Goal: Task Accomplishment & Management: Complete application form

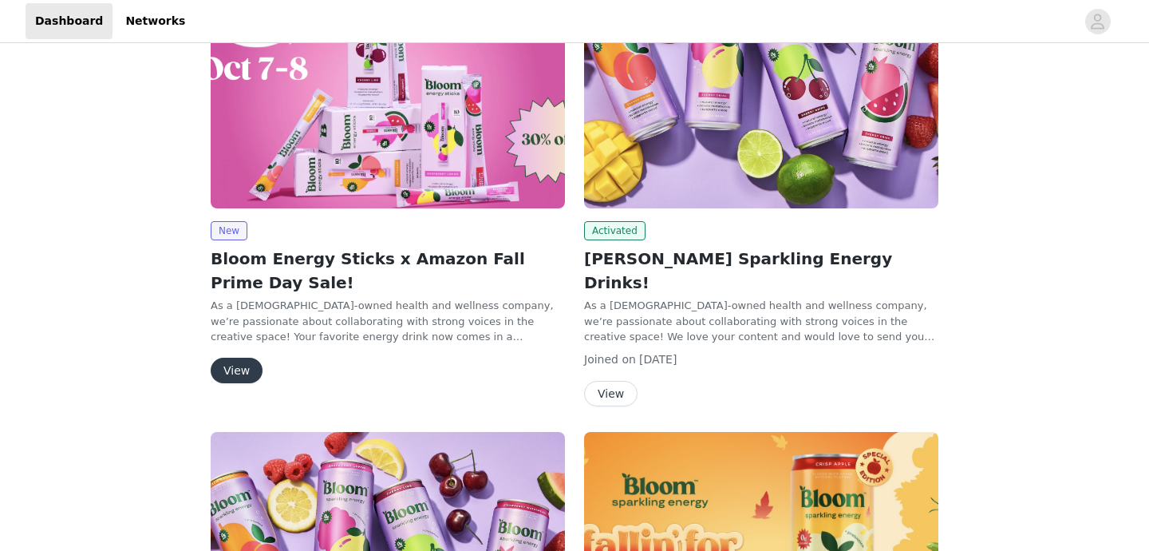
scroll to position [201, 0]
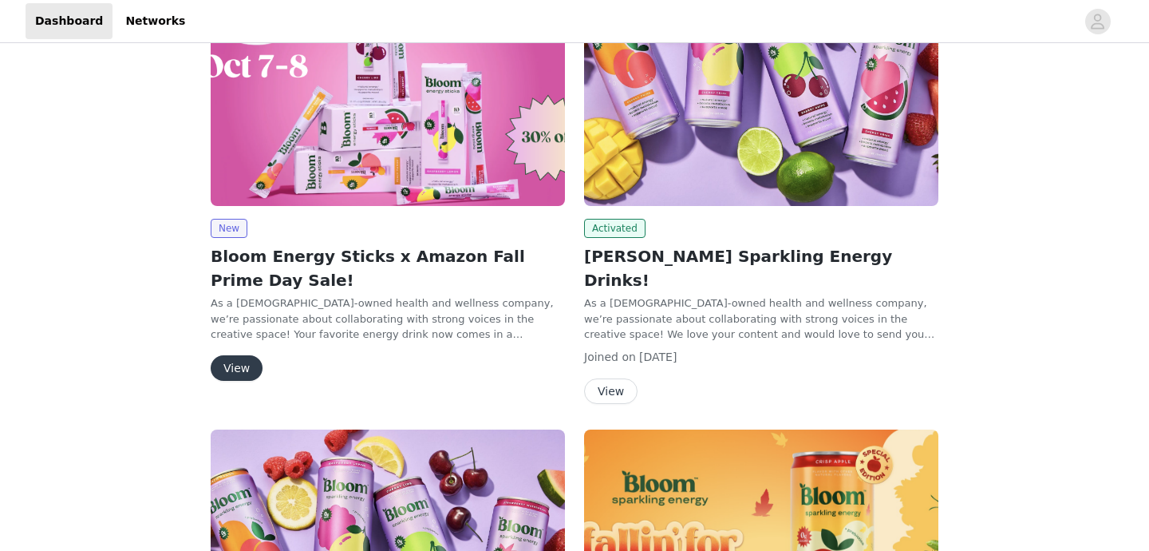
click at [224, 368] on button "View" at bounding box center [237, 368] width 52 height 26
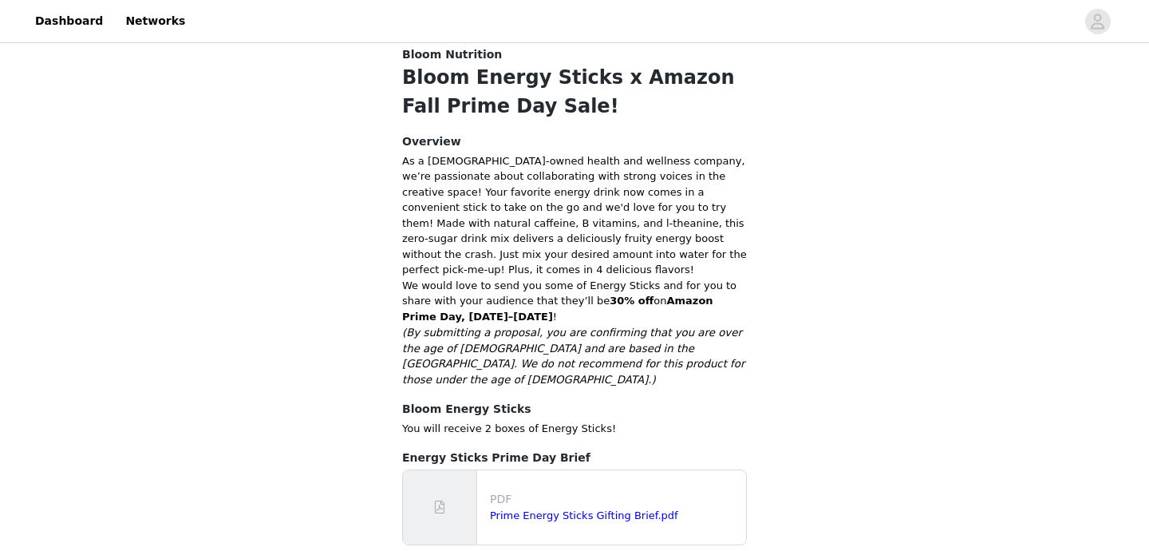
scroll to position [330, 0]
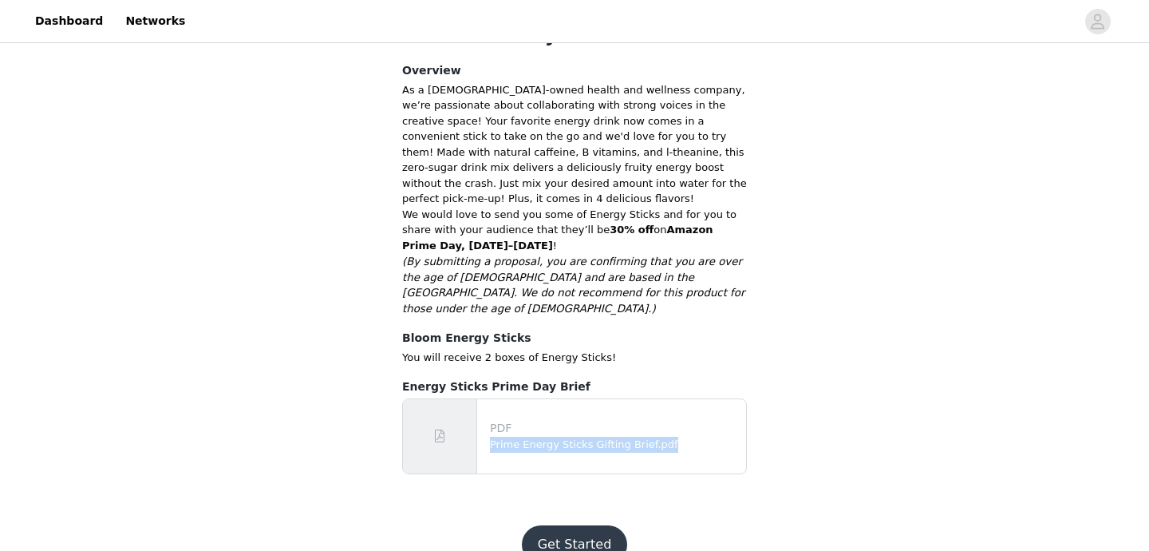
click at [565, 525] on button "Get Started" at bounding box center [575, 544] width 106 height 38
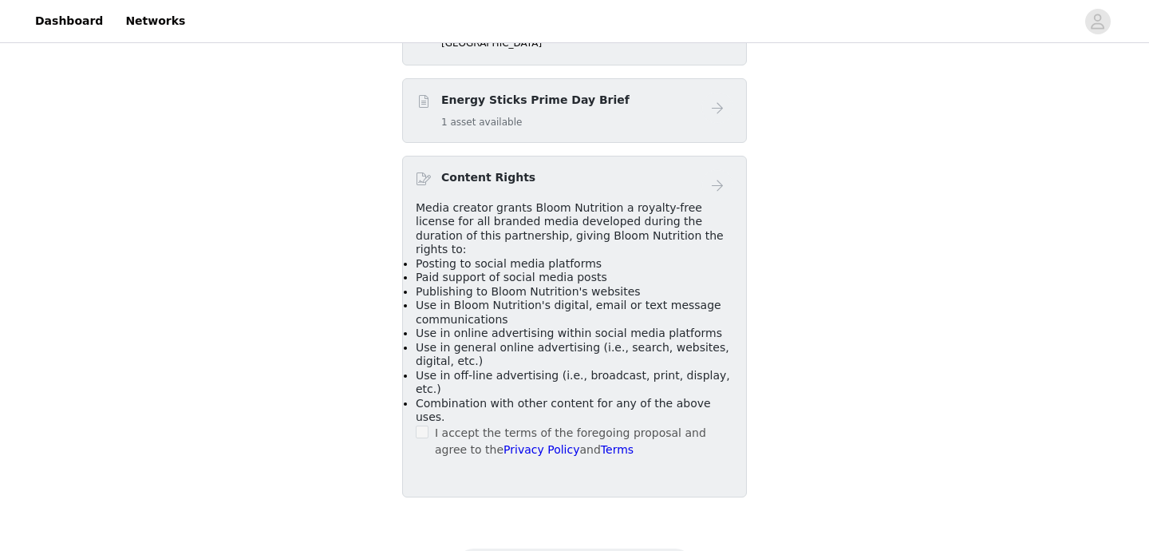
scroll to position [635, 0]
click at [417, 422] on label at bounding box center [422, 430] width 13 height 17
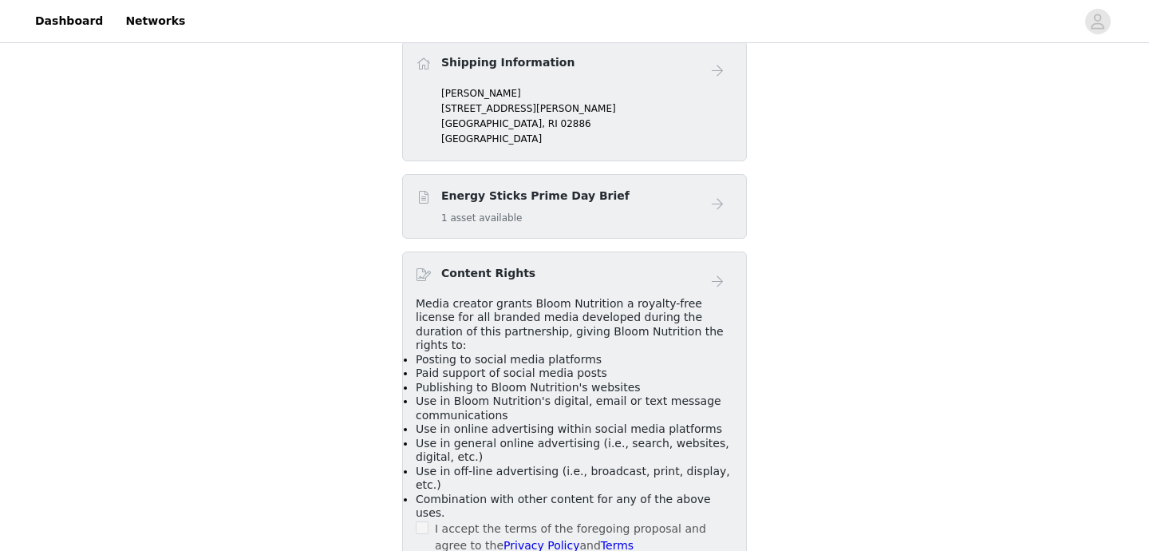
scroll to position [536, 0]
click at [490, 275] on h4 "Content Rights" at bounding box center [488, 274] width 94 height 17
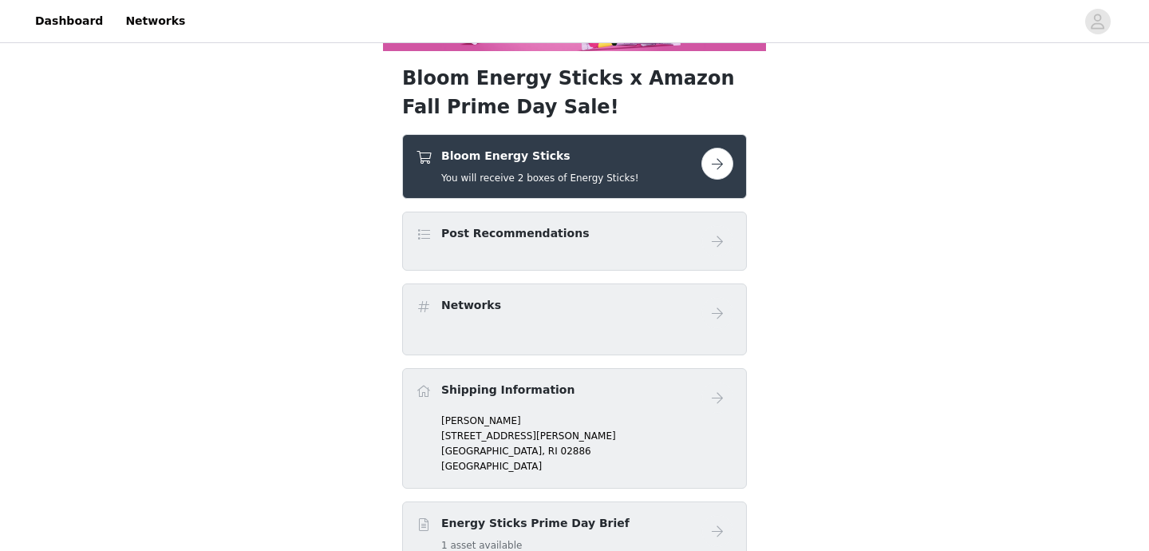
scroll to position [113, 0]
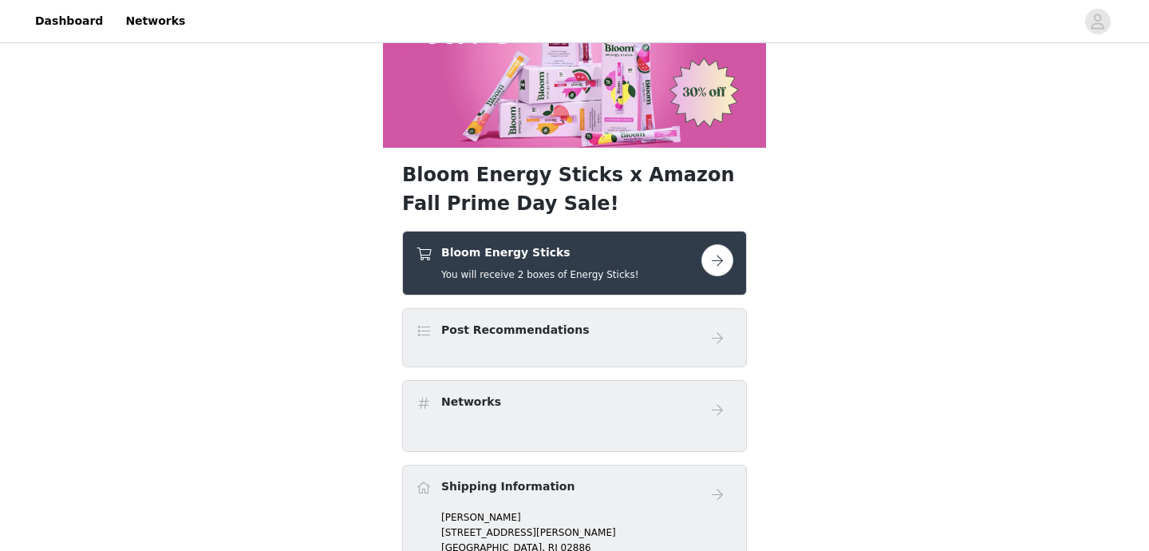
click at [718, 262] on button "button" at bounding box center [718, 260] width 32 height 32
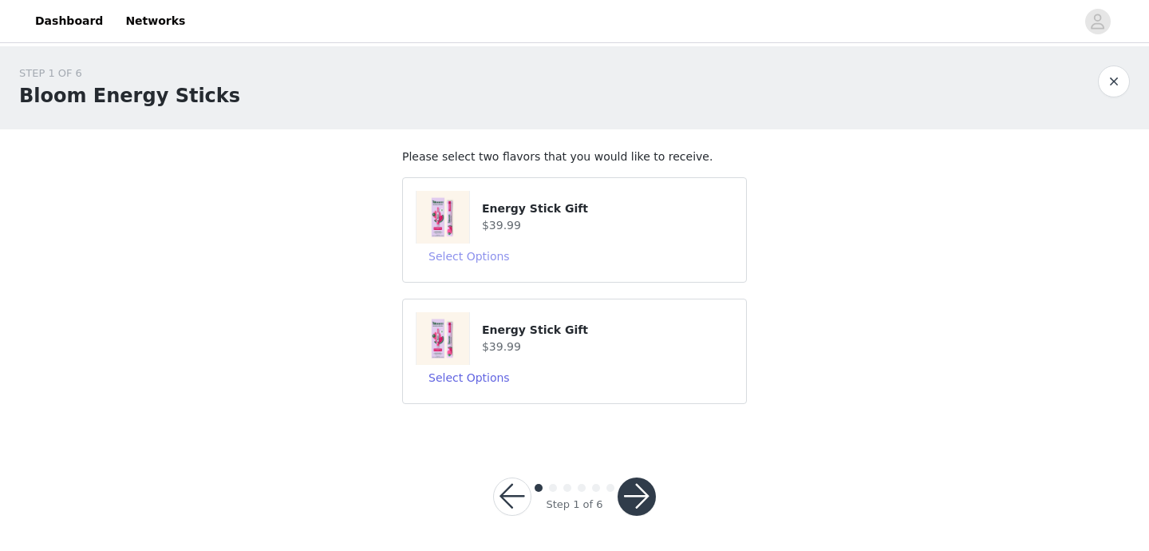
click at [469, 254] on button "Select Options" at bounding box center [469, 256] width 107 height 26
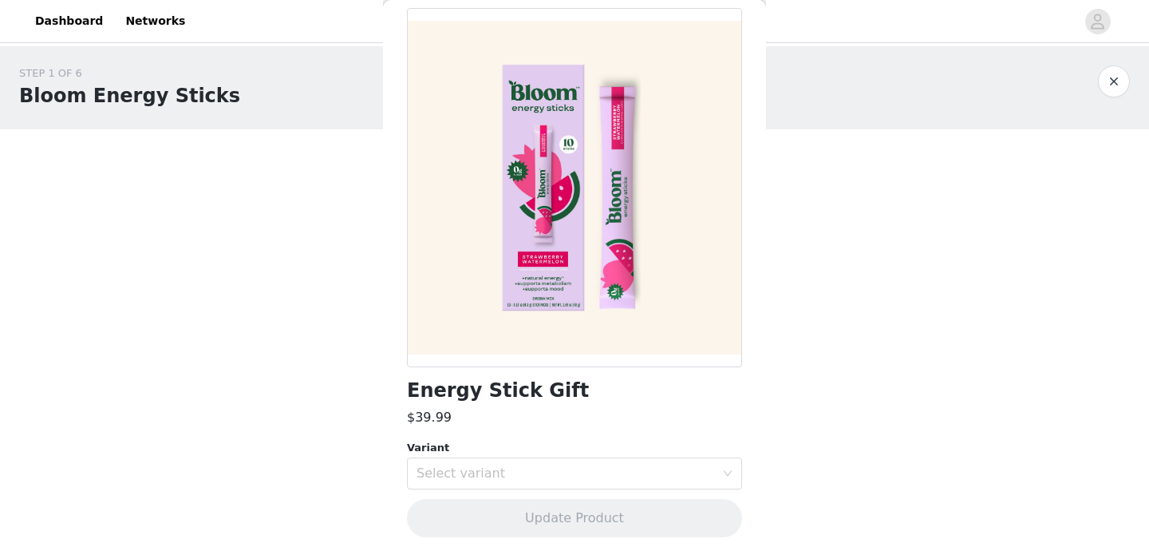
scroll to position [77, 0]
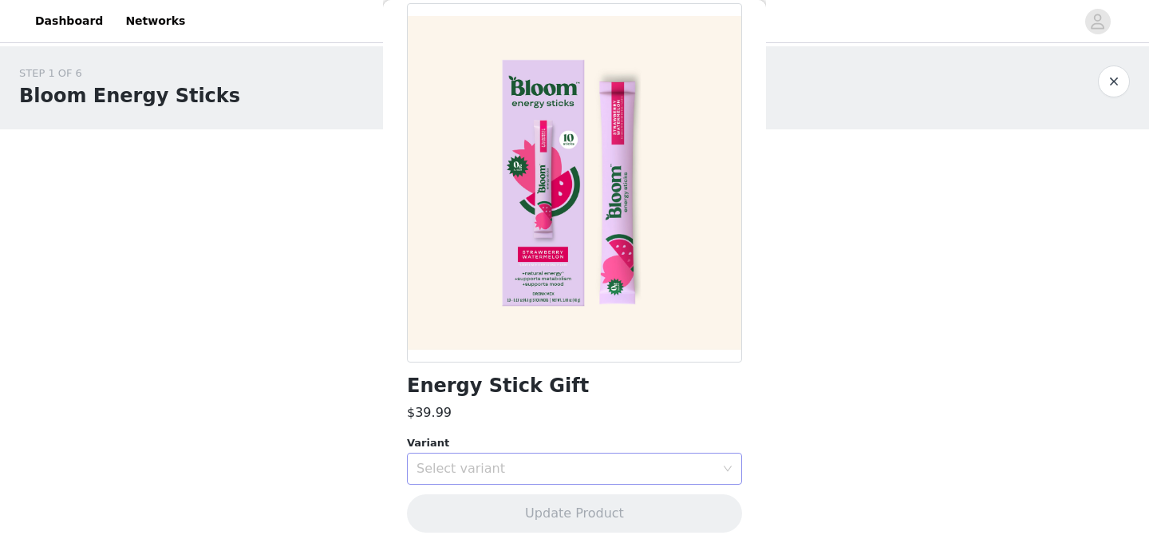
click at [469, 463] on div "Select variant" at bounding box center [566, 469] width 299 height 16
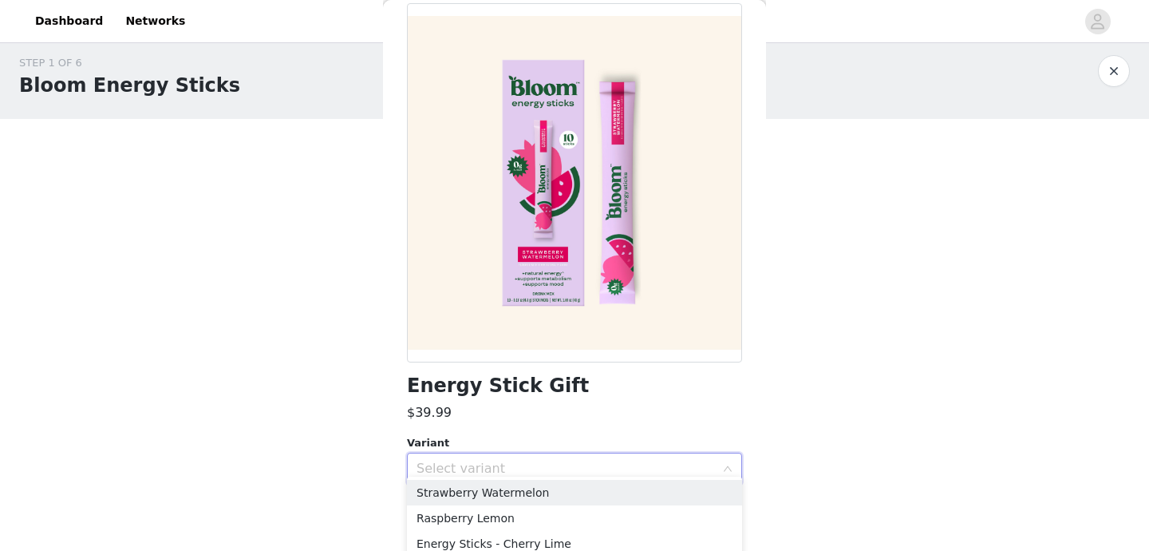
scroll to position [45, 0]
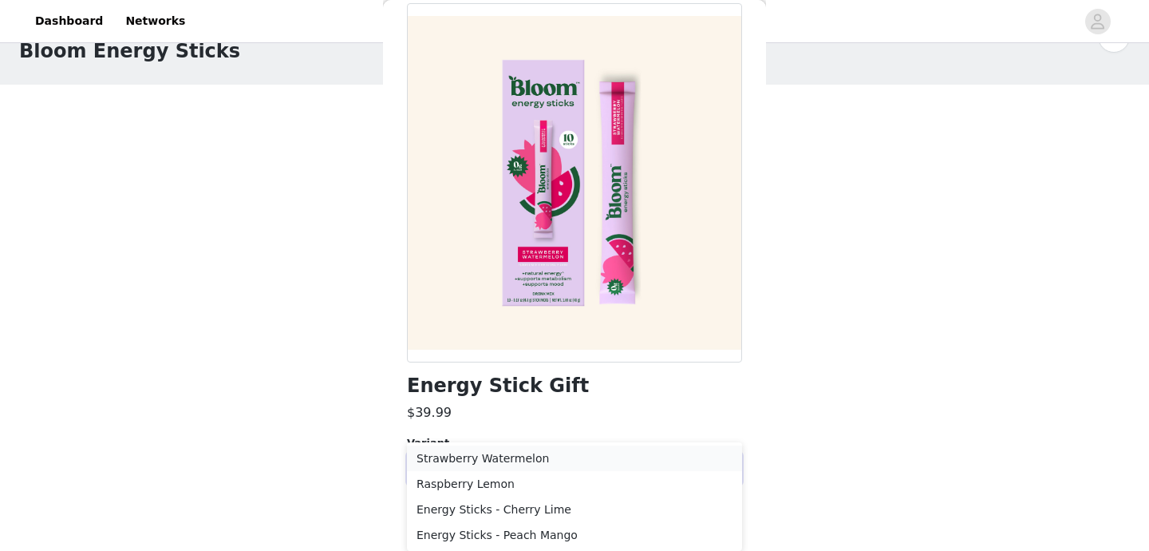
click at [494, 460] on li "Strawberry Watermelon" at bounding box center [574, 458] width 335 height 26
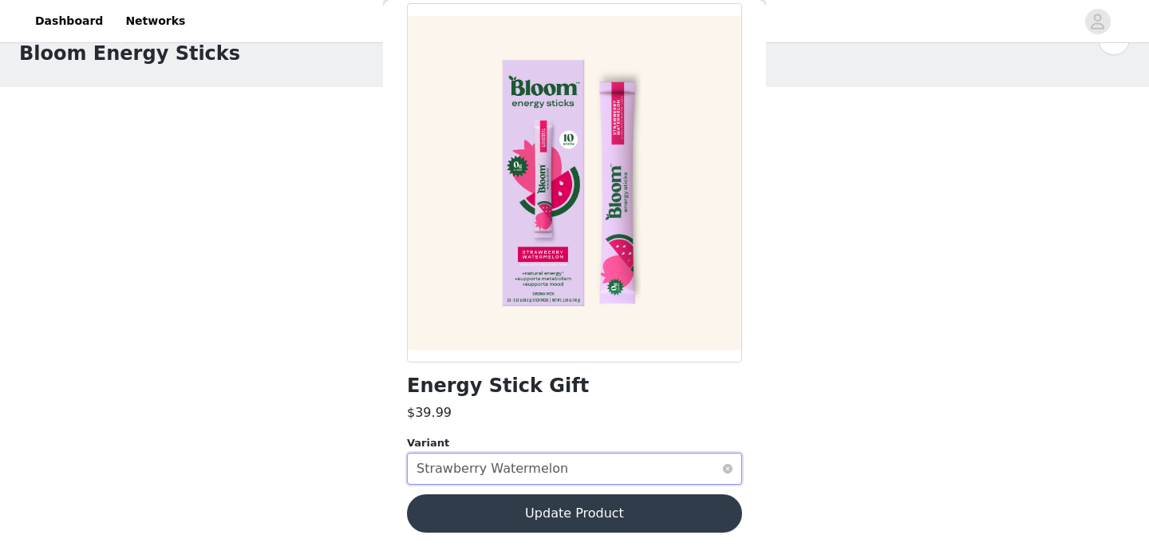
scroll to position [2, 0]
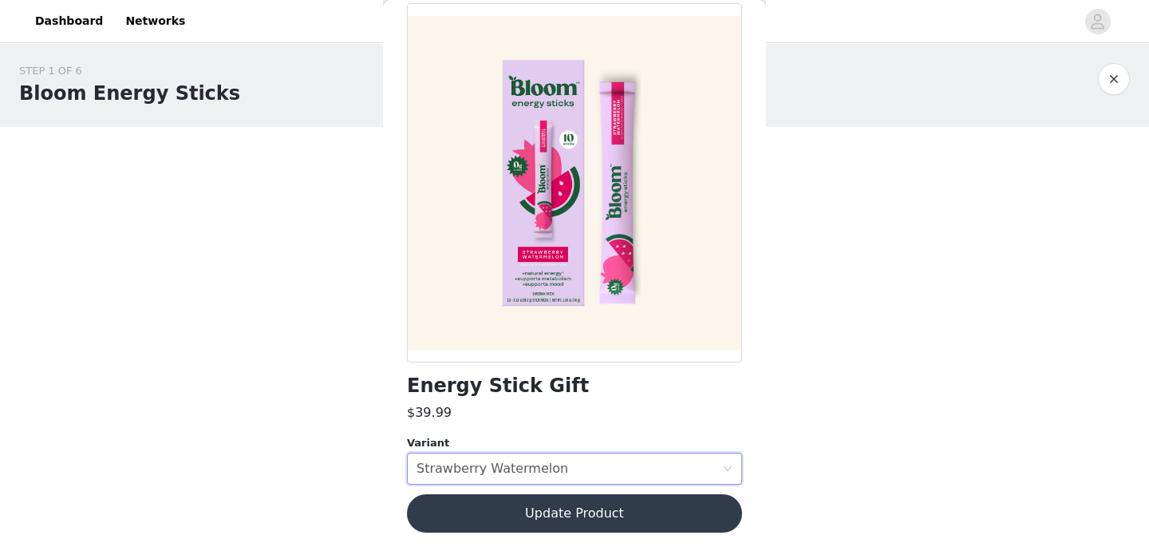
click at [580, 519] on button "Update Product" at bounding box center [574, 513] width 335 height 38
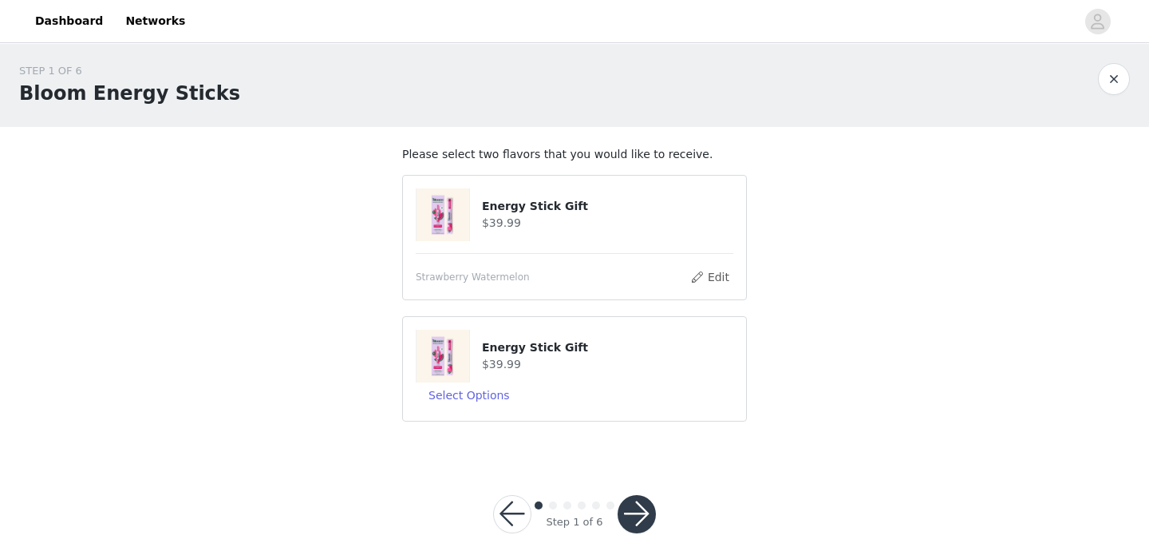
scroll to position [22, 0]
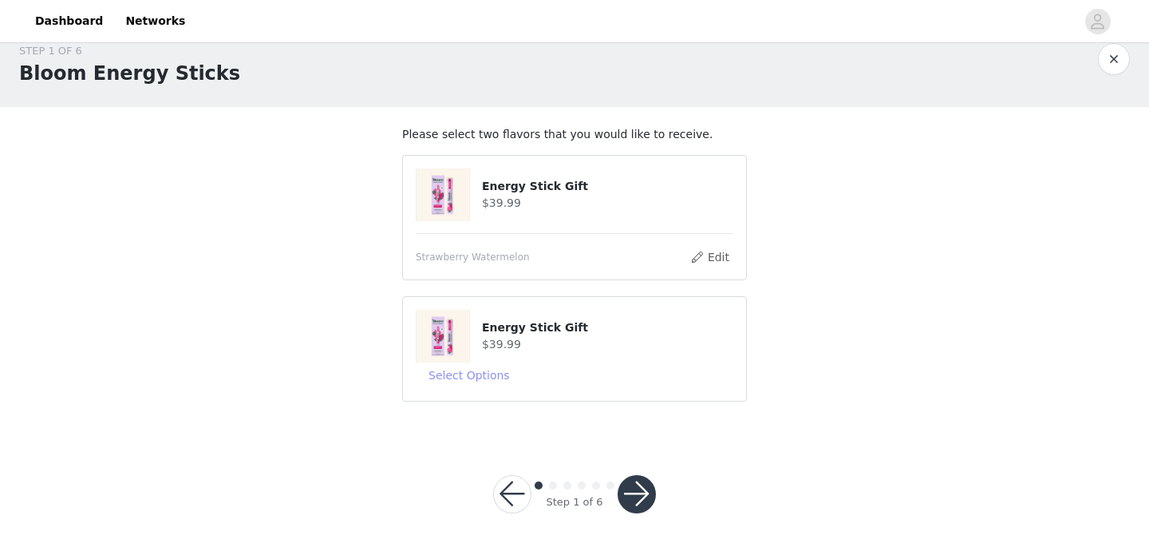
click at [489, 372] on button "Select Options" at bounding box center [469, 375] width 107 height 26
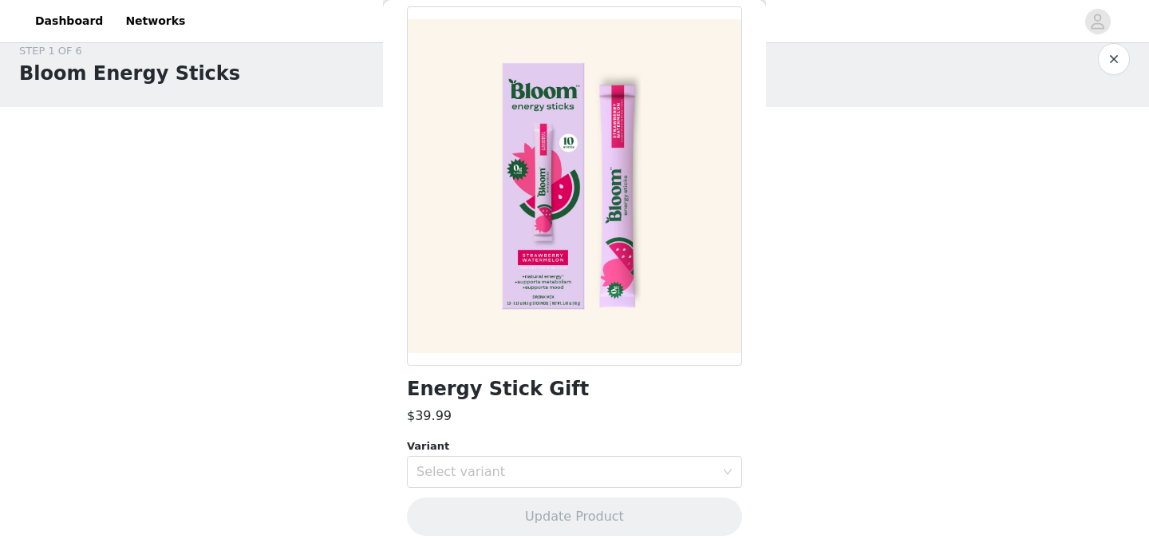
scroll to position [77, 0]
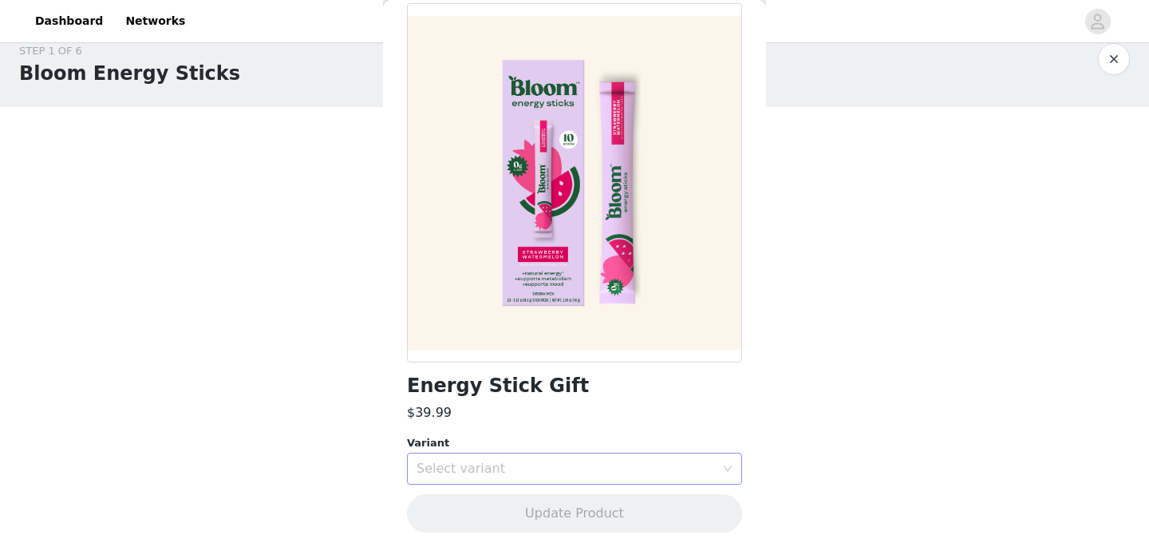
click at [495, 468] on div "Select variant" at bounding box center [566, 469] width 299 height 16
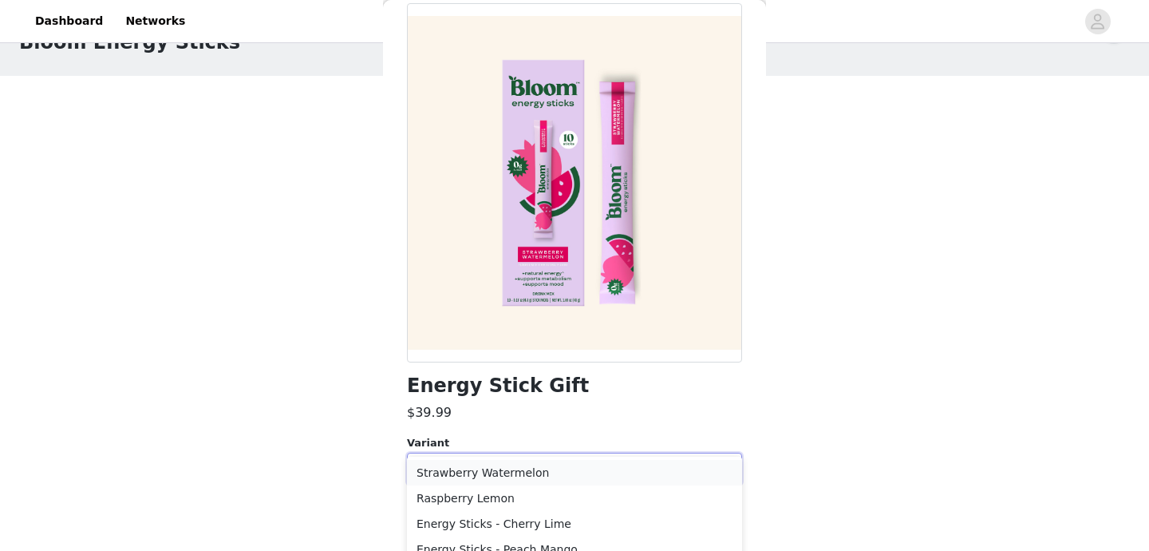
scroll to position [68, 0]
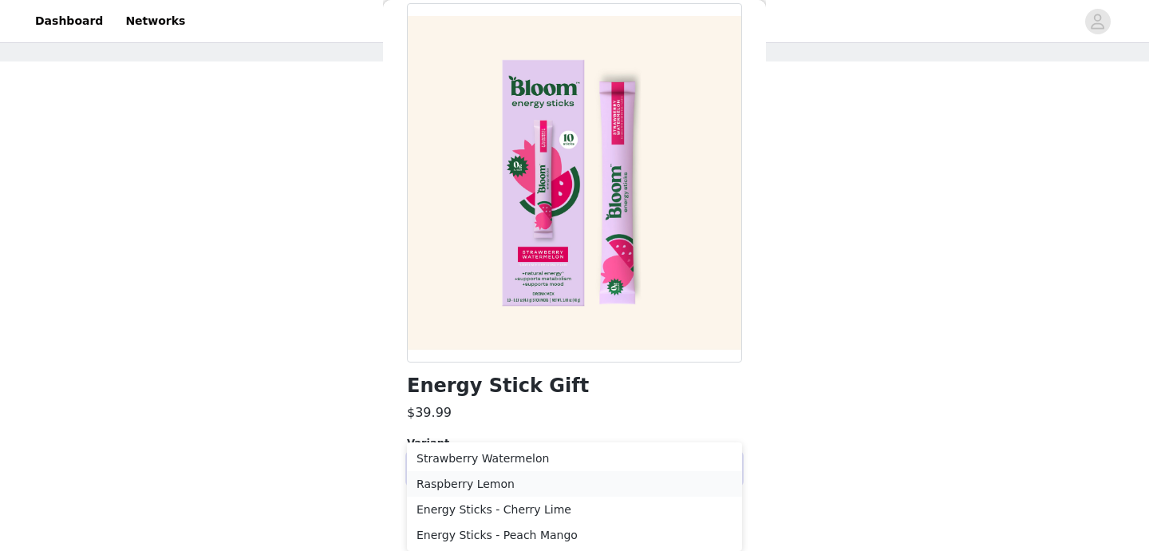
click at [491, 485] on li "Raspberry Lemon" at bounding box center [574, 484] width 335 height 26
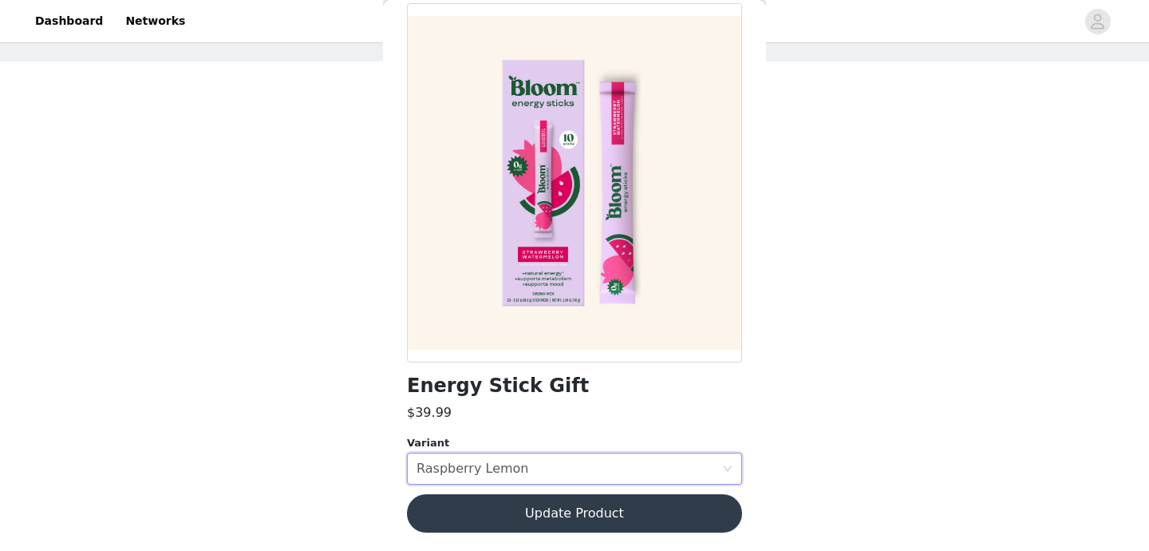
scroll to position [22, 0]
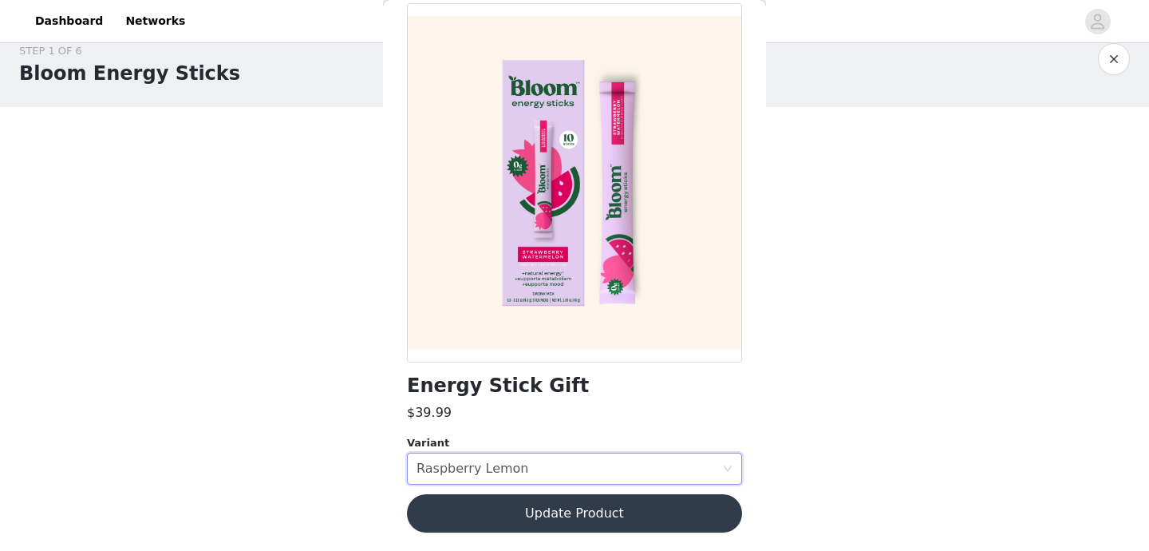
click at [514, 512] on button "Update Product" at bounding box center [574, 513] width 335 height 38
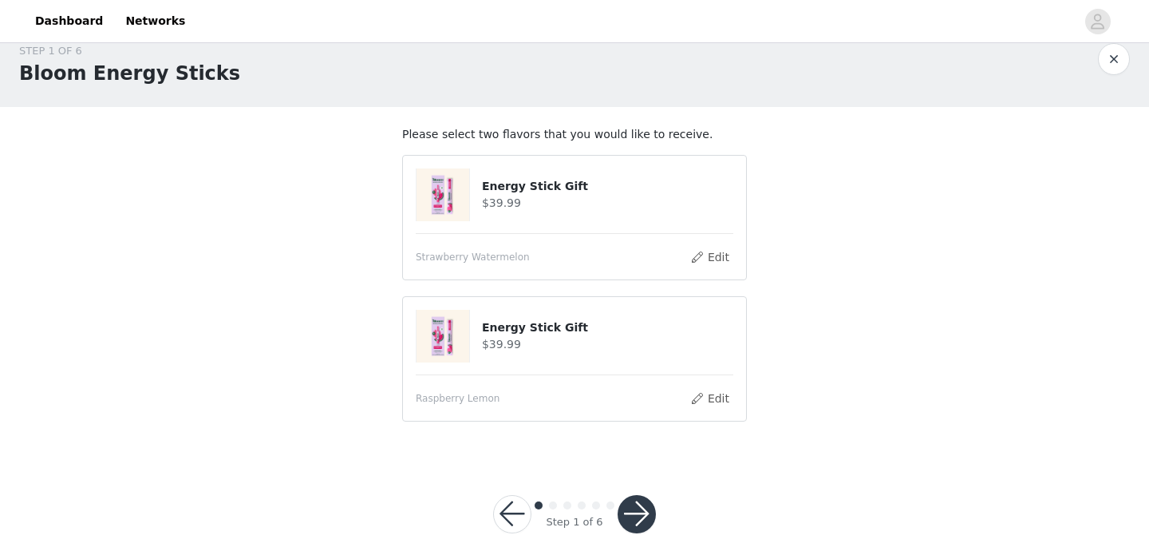
scroll to position [42, 0]
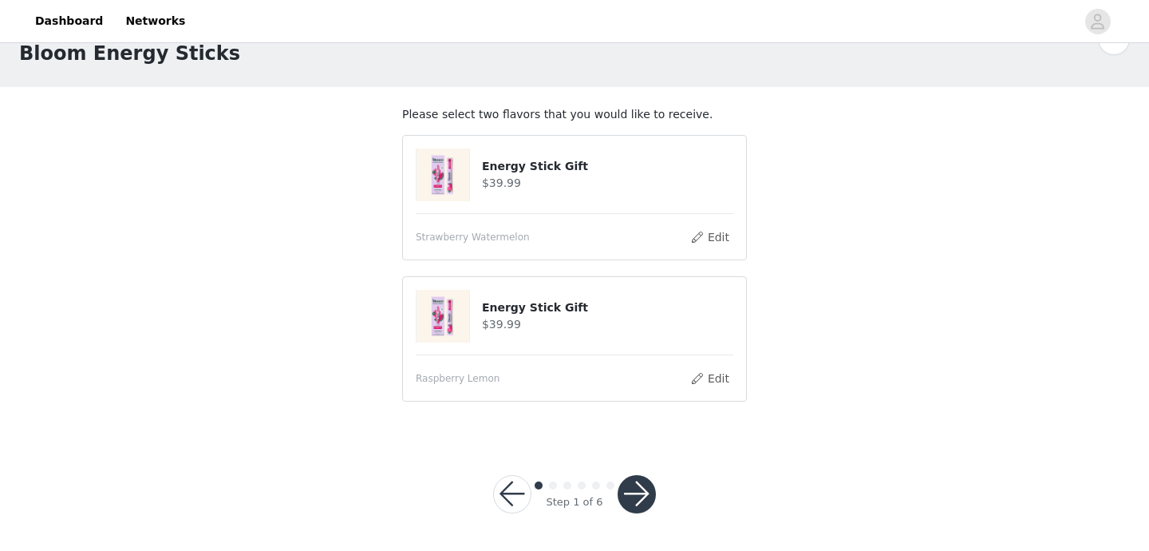
click at [646, 491] on button "button" at bounding box center [637, 494] width 38 height 38
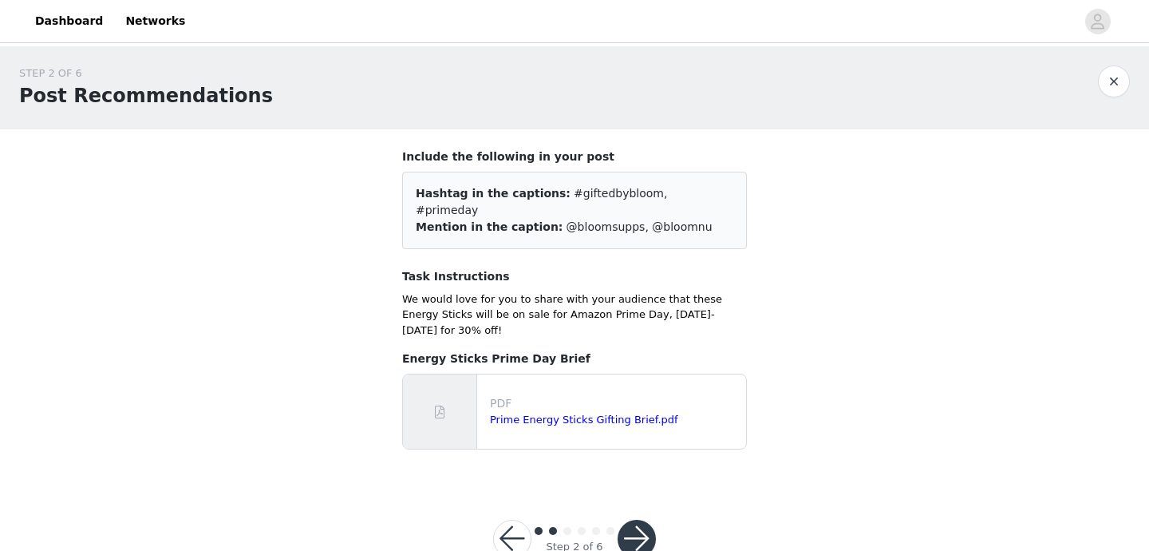
click at [637, 520] on button "button" at bounding box center [637, 539] width 38 height 38
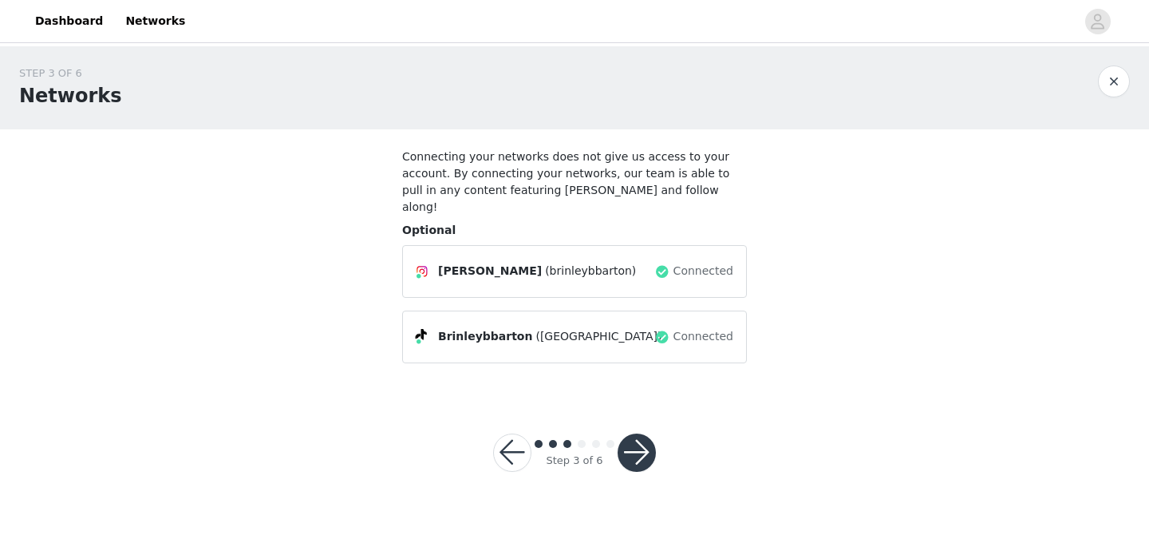
click at [639, 433] on button "button" at bounding box center [637, 452] width 38 height 38
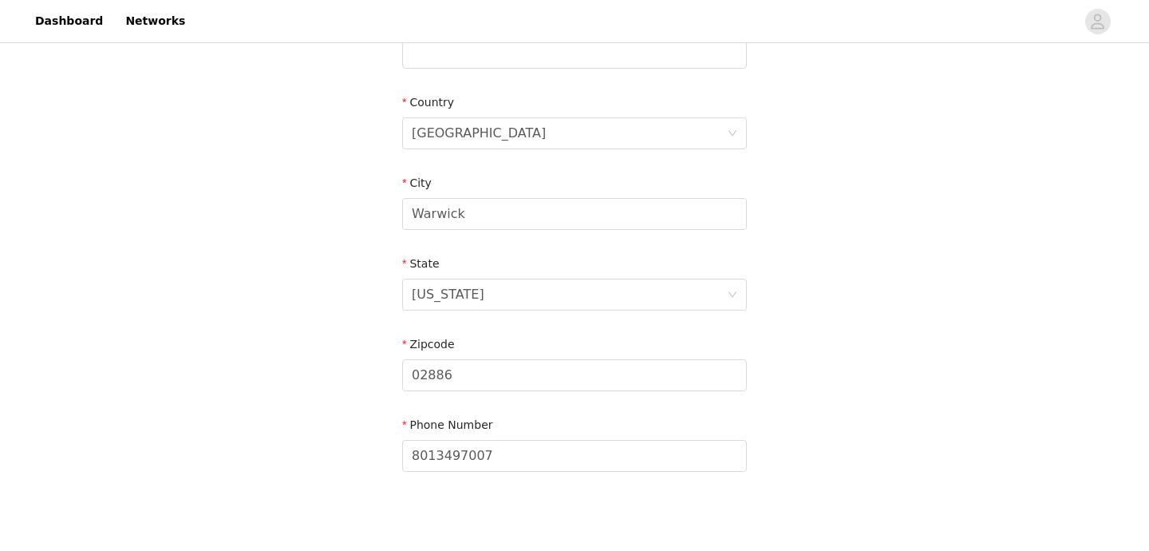
scroll to position [537, 0]
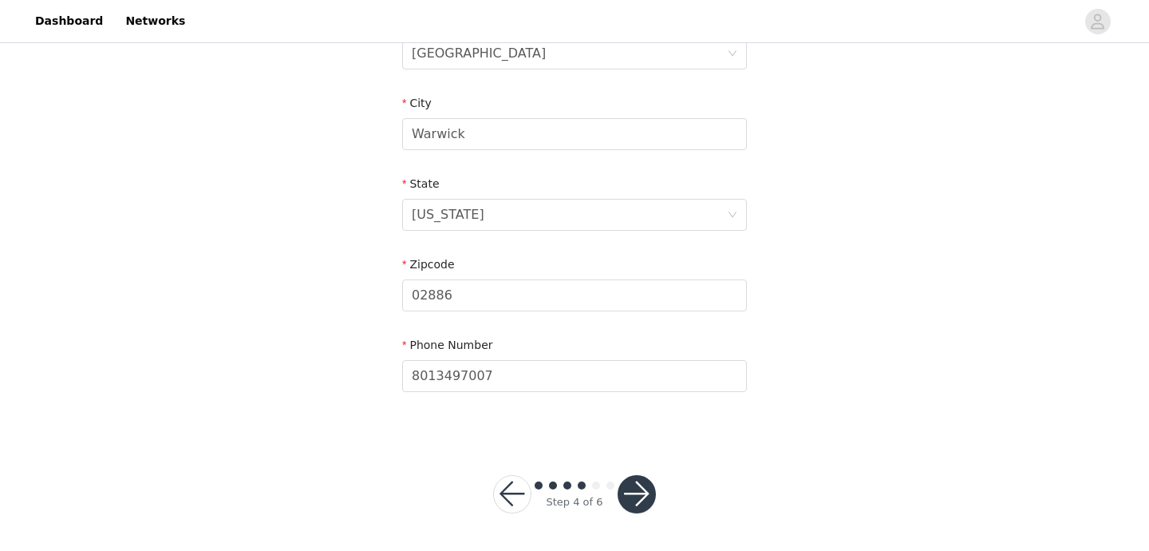
click at [645, 489] on button "button" at bounding box center [637, 494] width 38 height 38
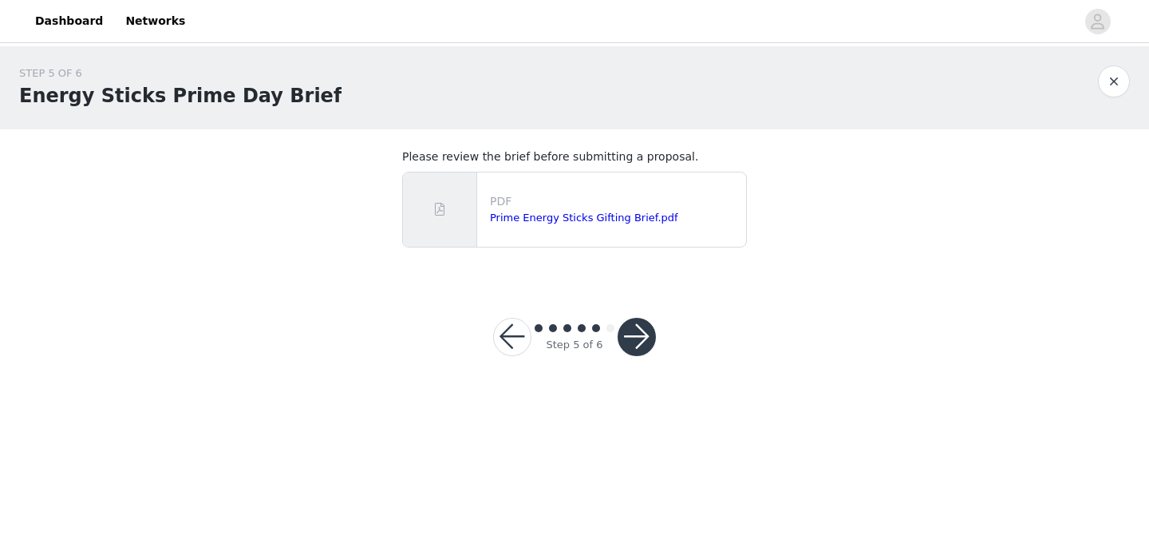
click at [629, 334] on button "button" at bounding box center [637, 337] width 38 height 38
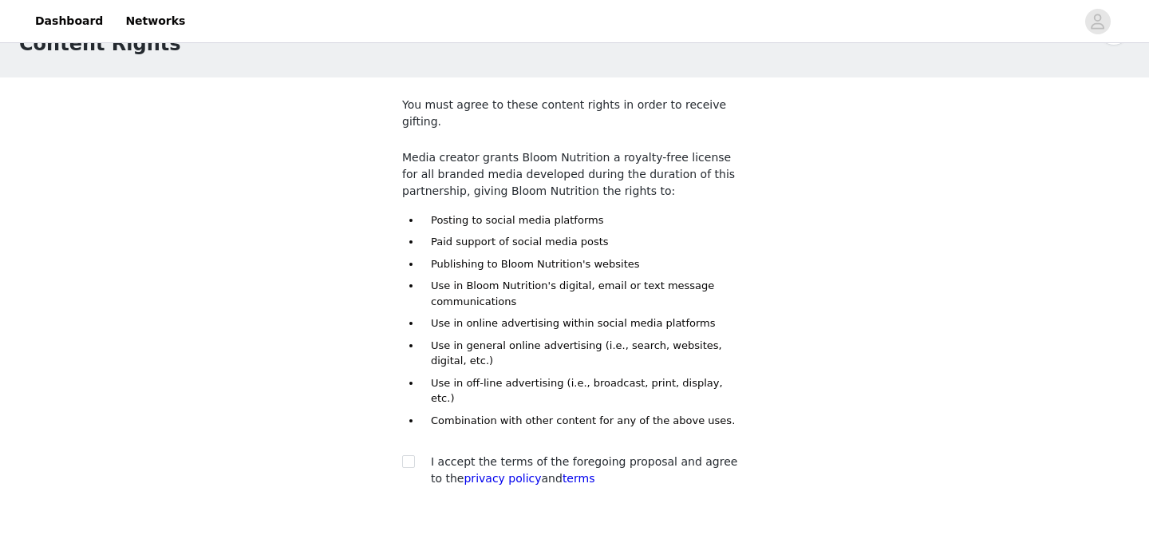
scroll to position [115, 0]
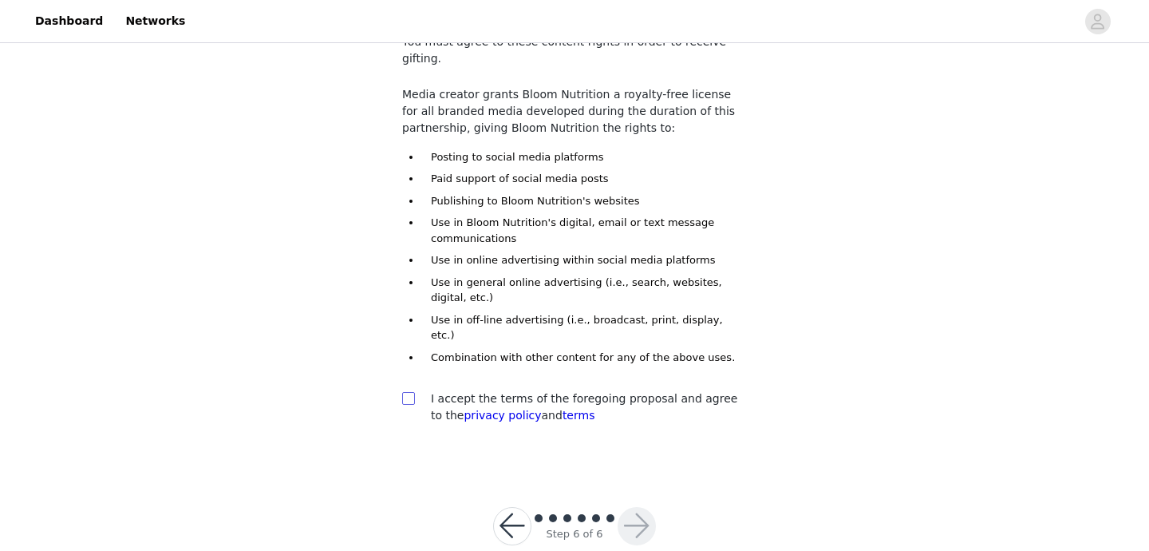
click at [409, 392] on input "checkbox" at bounding box center [407, 397] width 11 height 11
checkbox input "true"
click at [639, 510] on button "button" at bounding box center [637, 526] width 38 height 38
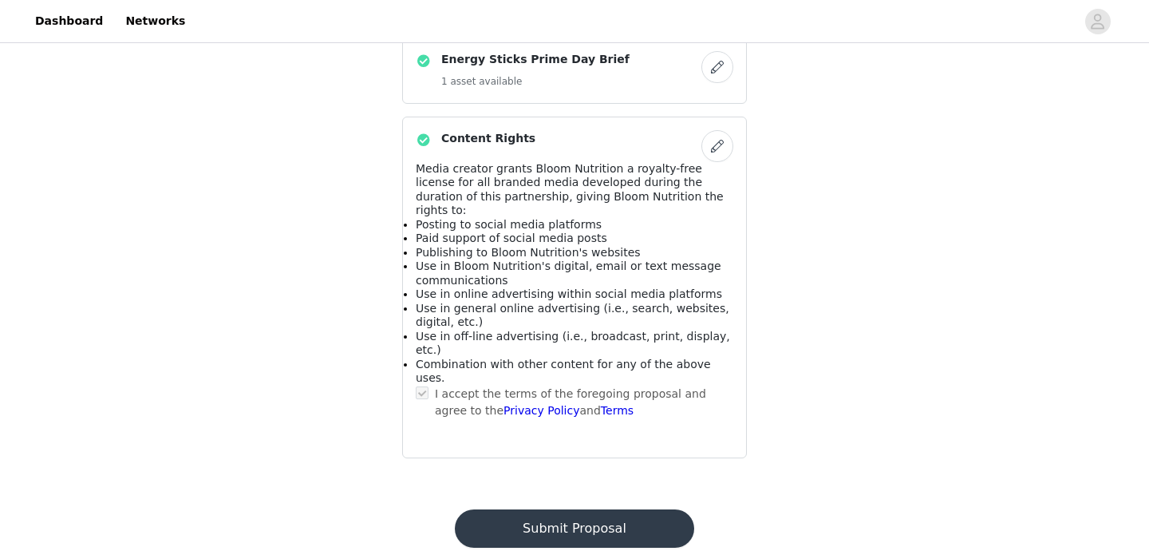
click at [572, 509] on button "Submit Proposal" at bounding box center [574, 528] width 239 height 38
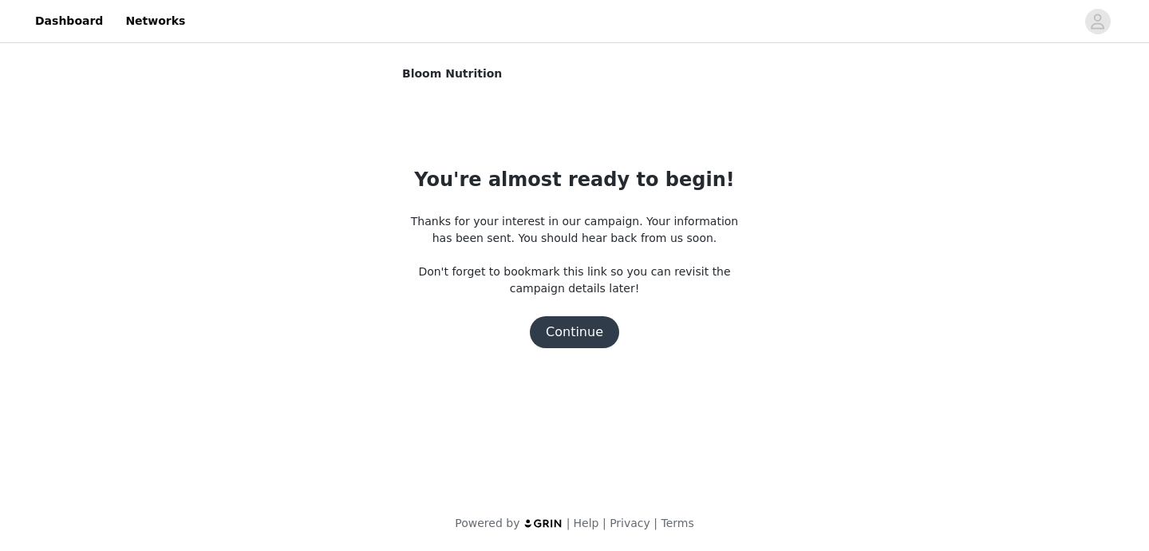
click at [572, 333] on button "Continue" at bounding box center [574, 332] width 89 height 32
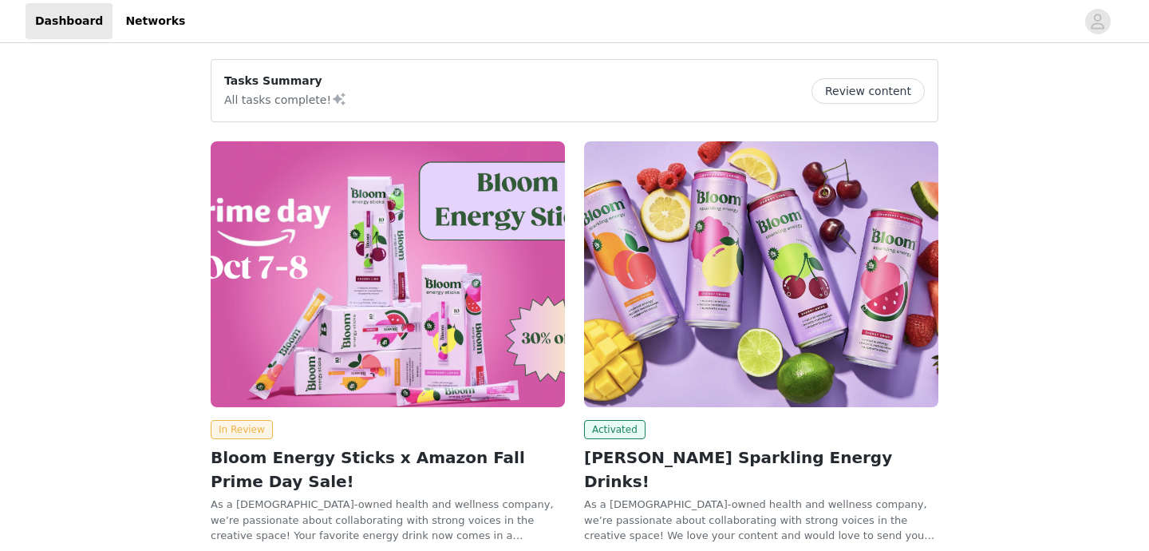
scroll to position [64, 0]
